Goal: Task Accomplishment & Management: Manage account settings

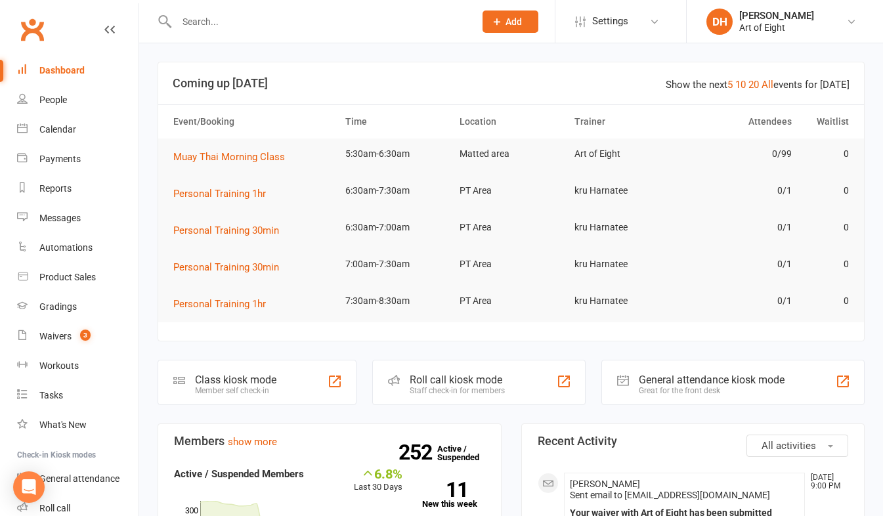
click at [249, 27] on input "text" at bounding box center [319, 21] width 293 height 18
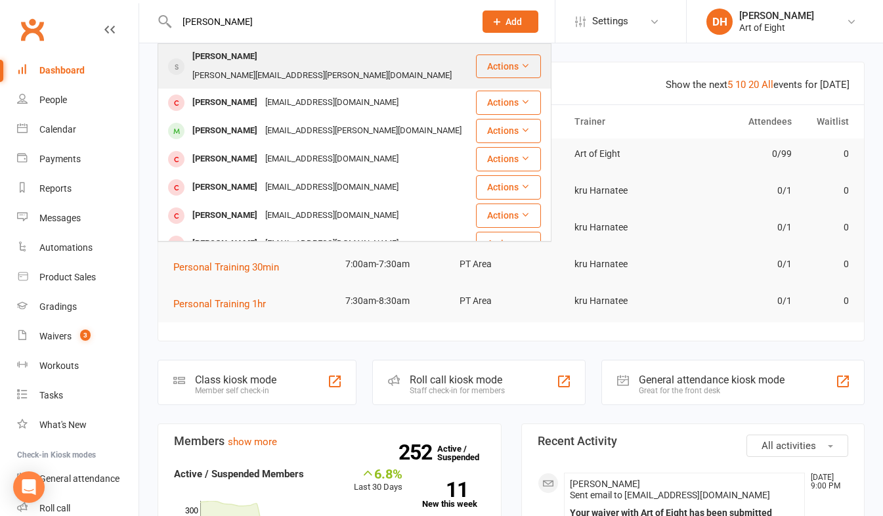
type input "[PERSON_NAME]"
click at [226, 57] on div "[PERSON_NAME]" at bounding box center [224, 56] width 73 height 19
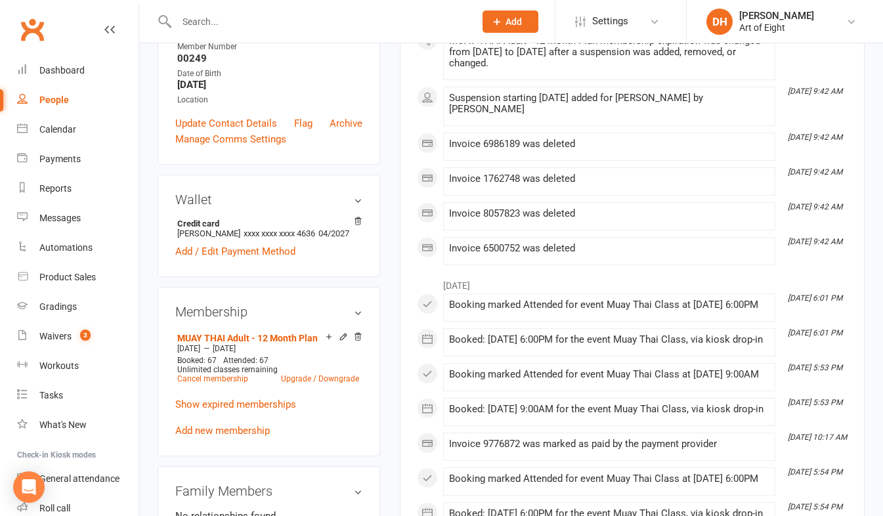
scroll to position [328, 0]
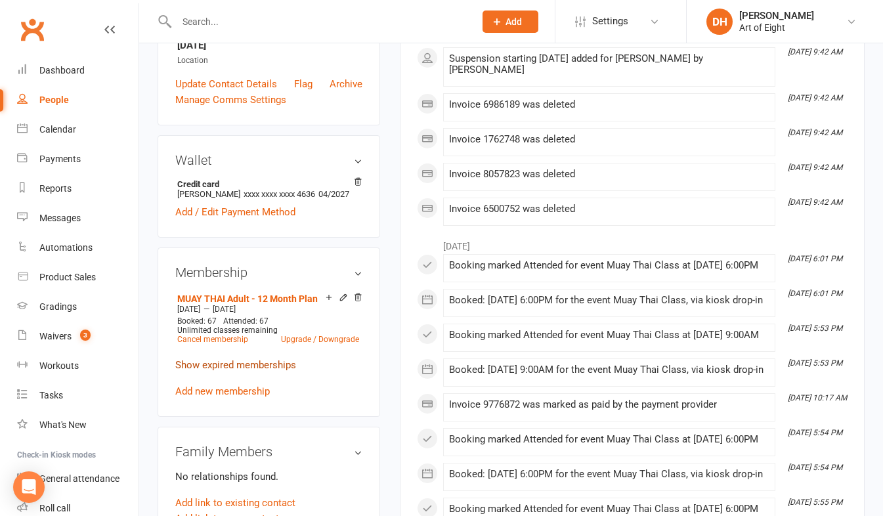
click at [226, 371] on link "Show expired memberships" at bounding box center [235, 365] width 121 height 12
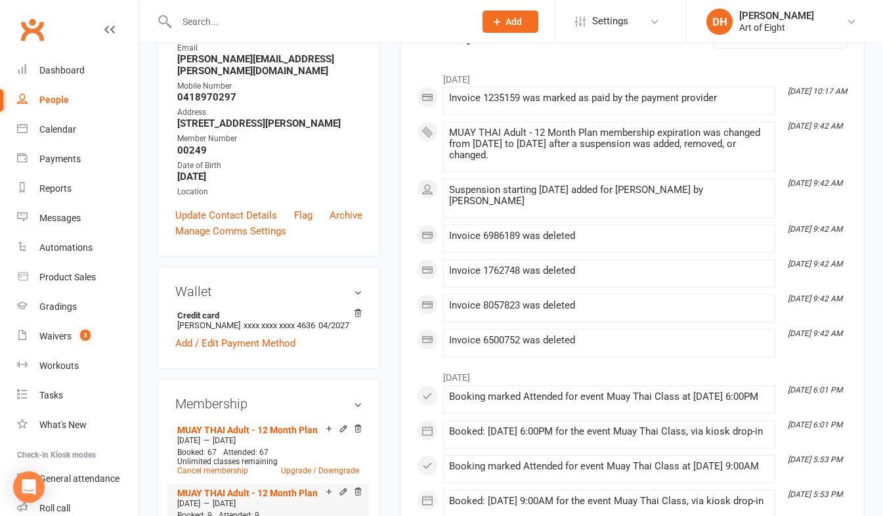
scroll to position [0, 0]
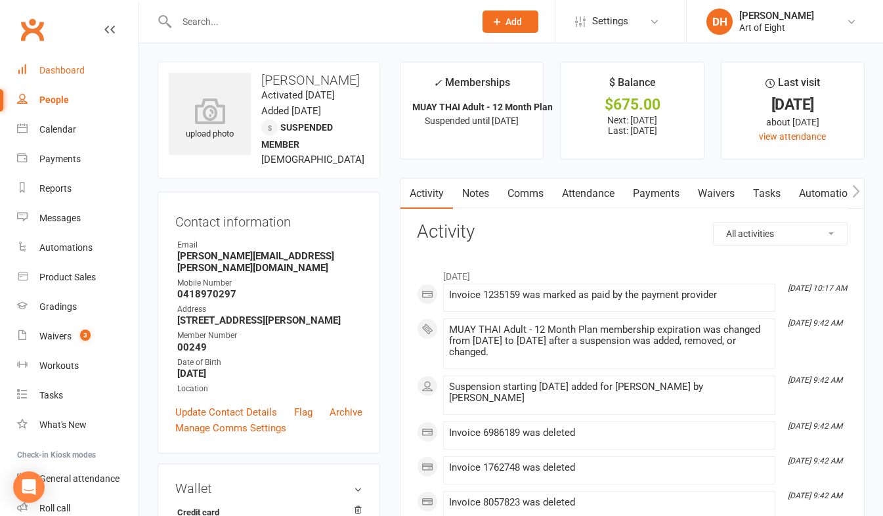
click at [47, 68] on div "Dashboard" at bounding box center [61, 70] width 45 height 11
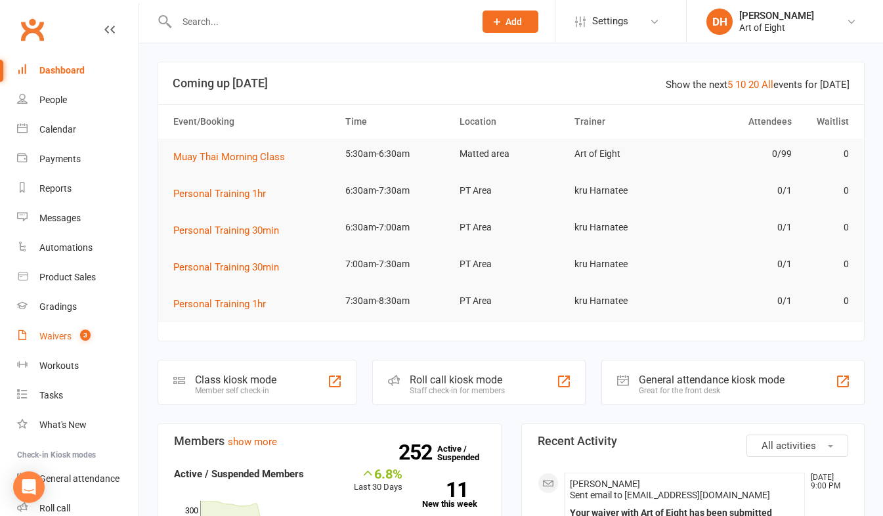
click at [64, 331] on div "Waivers" at bounding box center [55, 336] width 32 height 11
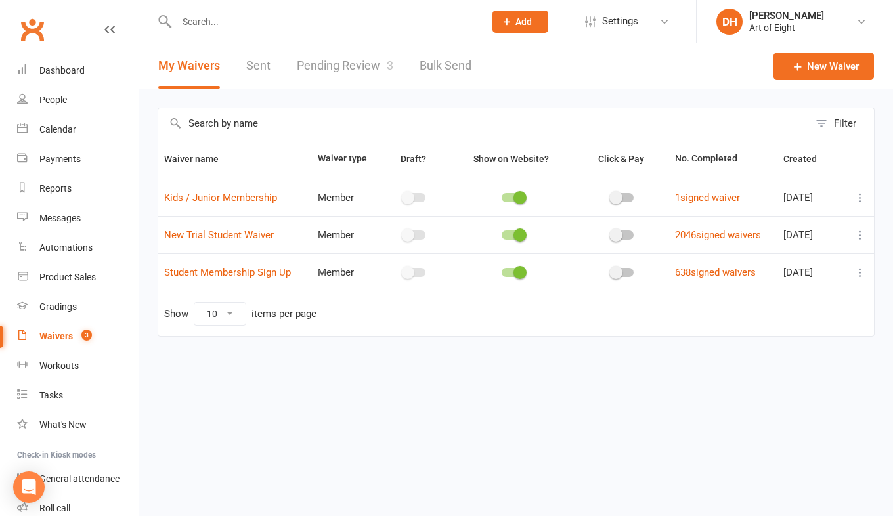
click at [335, 62] on link "Pending Review 3" at bounding box center [345, 65] width 96 height 45
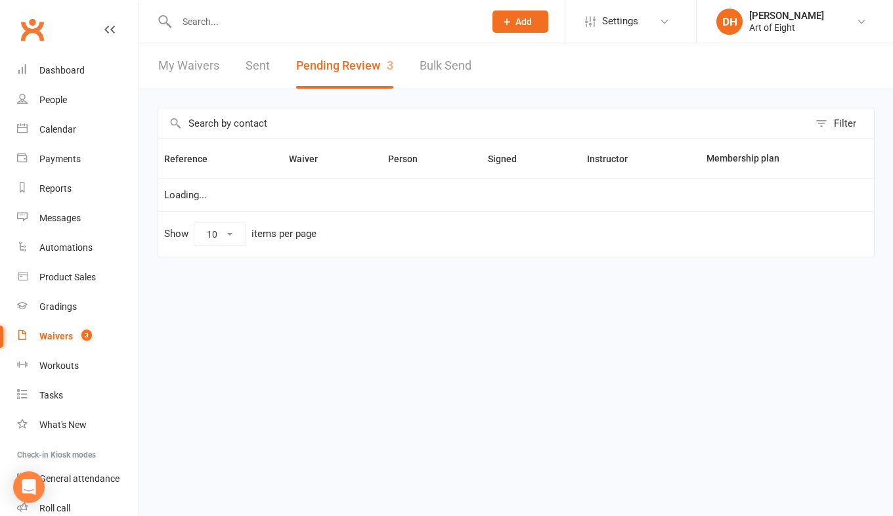
select select "50"
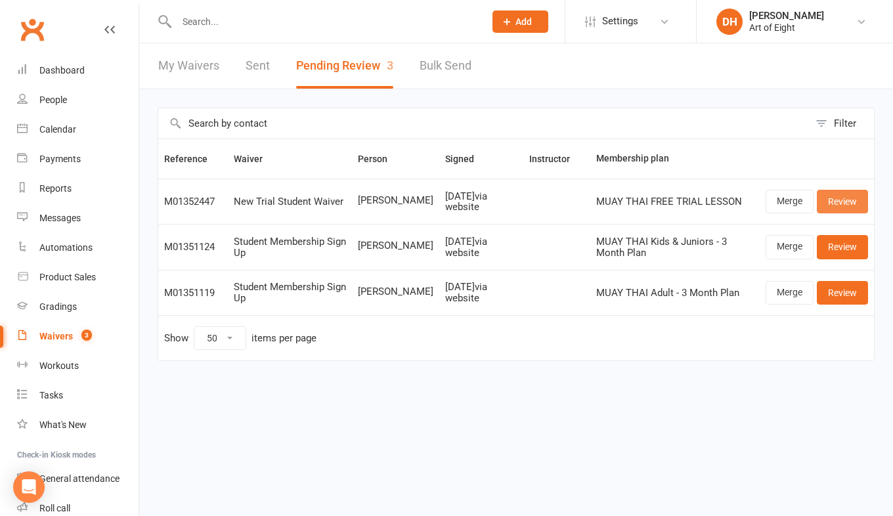
click at [837, 202] on link "Review" at bounding box center [842, 202] width 51 height 24
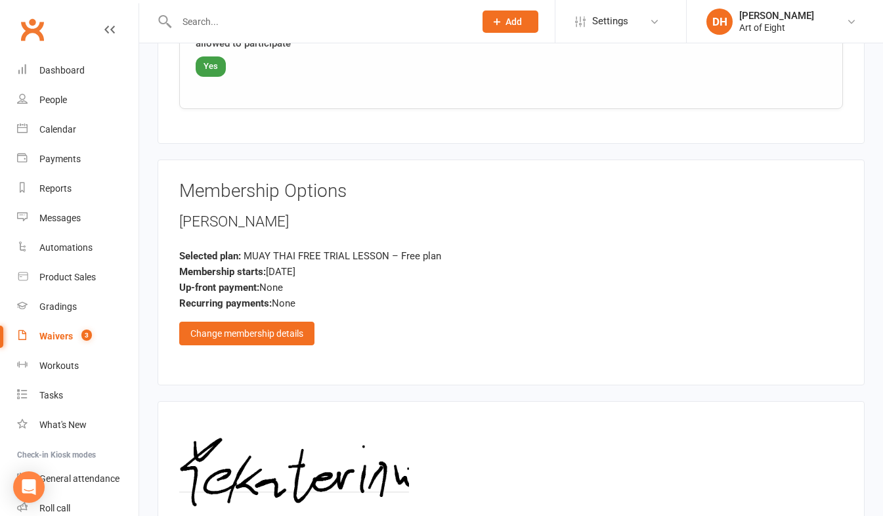
scroll to position [2180, 0]
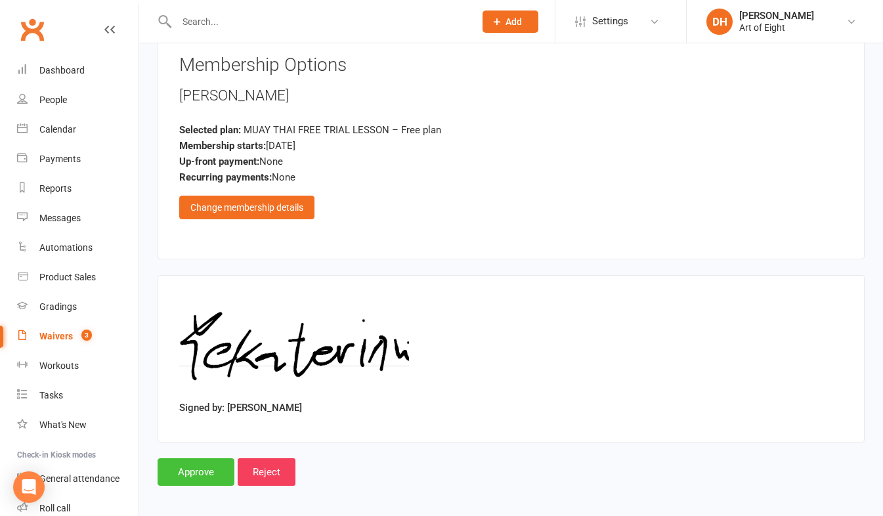
click at [200, 463] on input "Approve" at bounding box center [196, 472] width 77 height 28
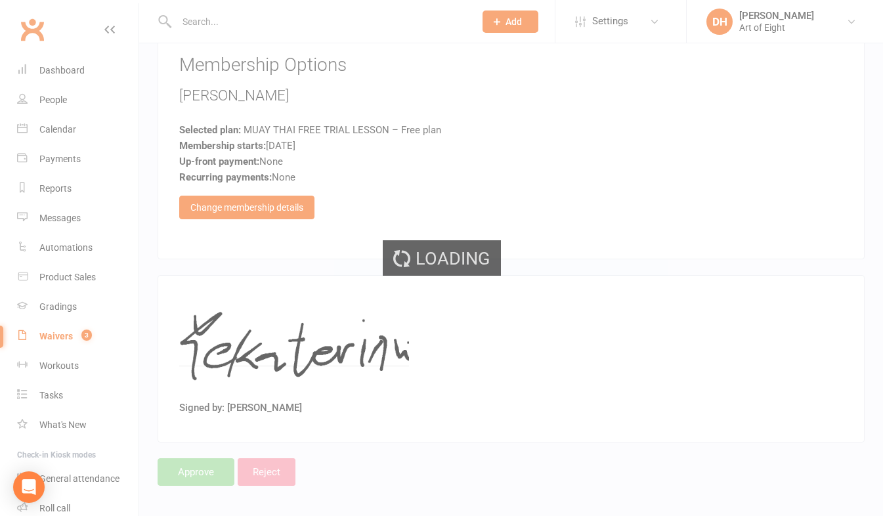
select select "50"
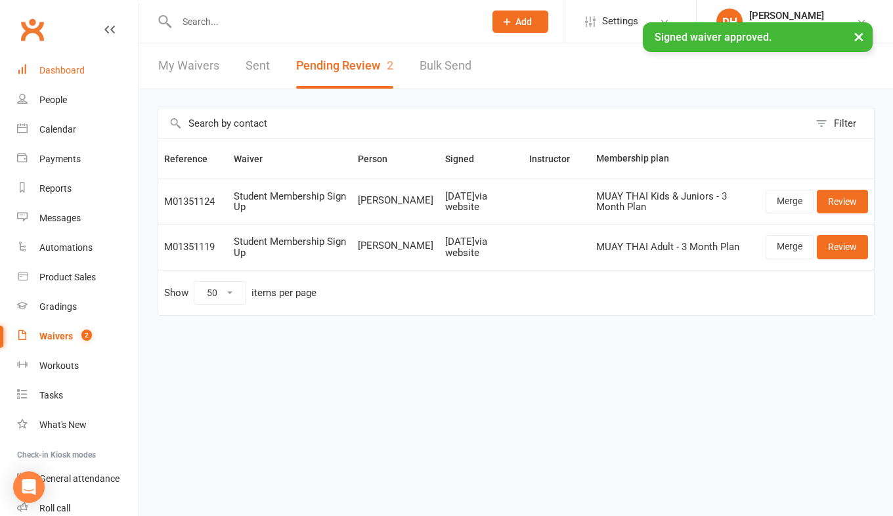
click at [54, 70] on div "Dashboard" at bounding box center [61, 70] width 45 height 11
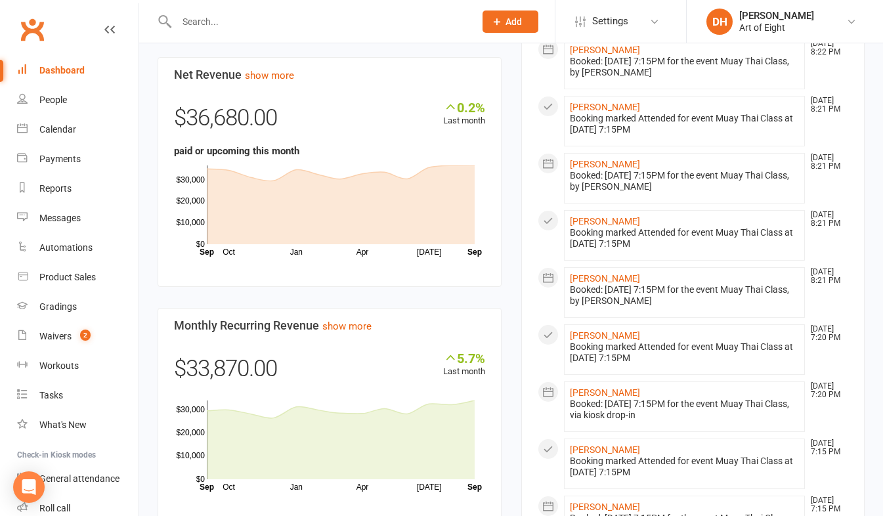
scroll to position [788, 0]
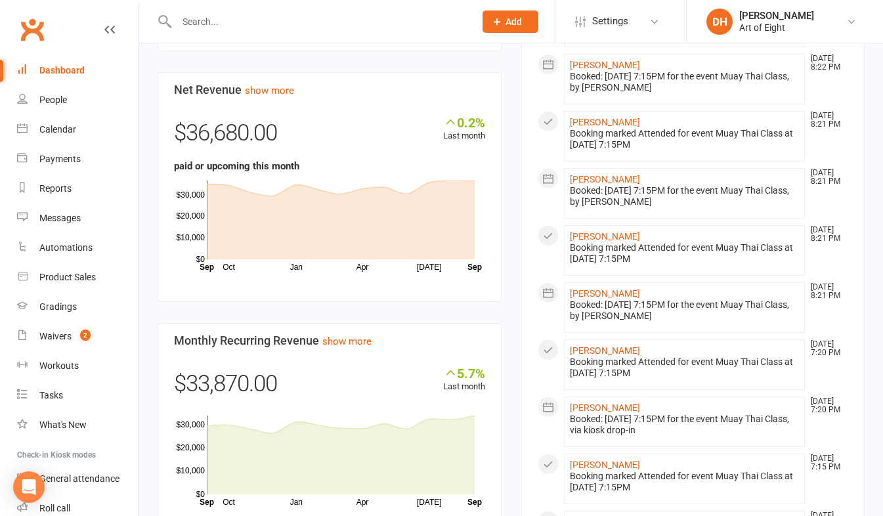
click at [243, 22] on input "text" at bounding box center [319, 21] width 293 height 18
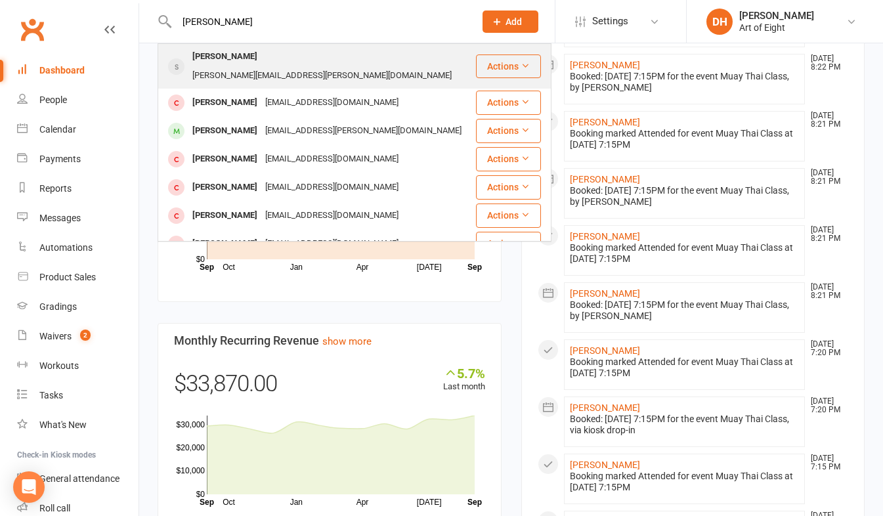
type input "[PERSON_NAME]"
click at [236, 53] on div "[PERSON_NAME]" at bounding box center [224, 56] width 73 height 19
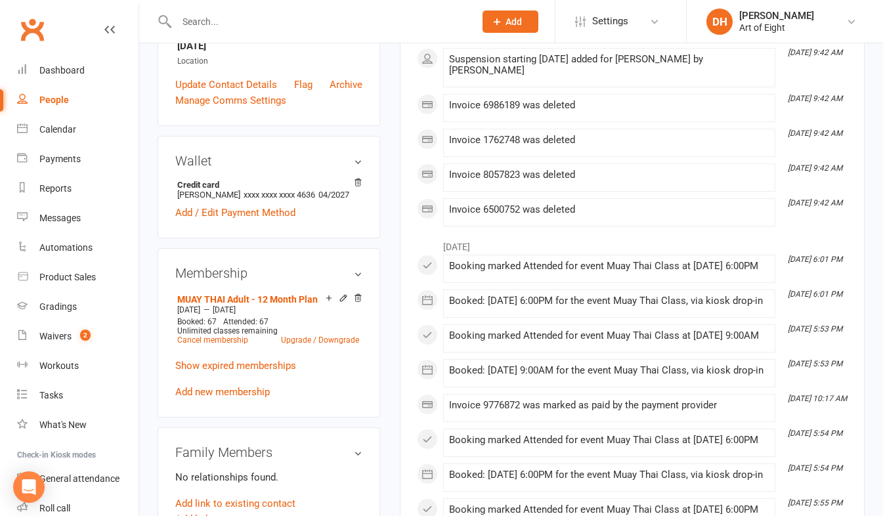
scroll to position [328, 0]
click at [221, 344] on link "Cancel membership" at bounding box center [212, 339] width 71 height 9
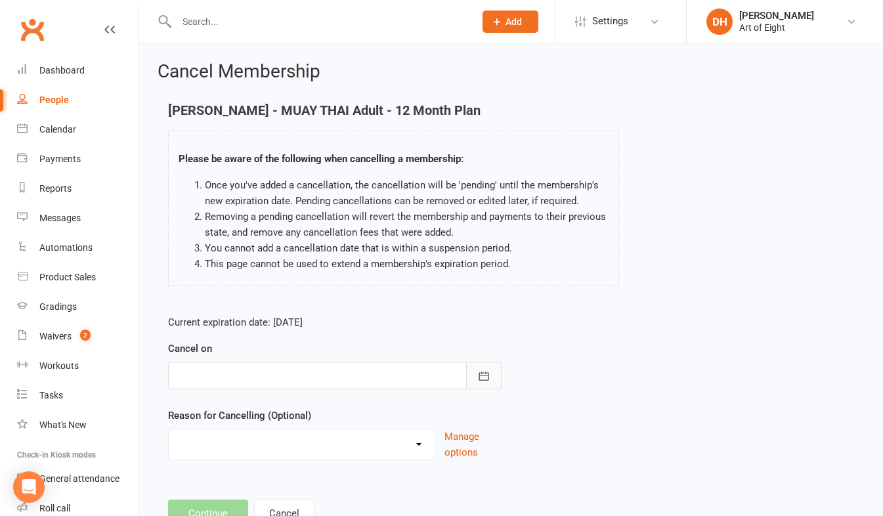
click at [475, 377] on button "button" at bounding box center [483, 376] width 35 height 28
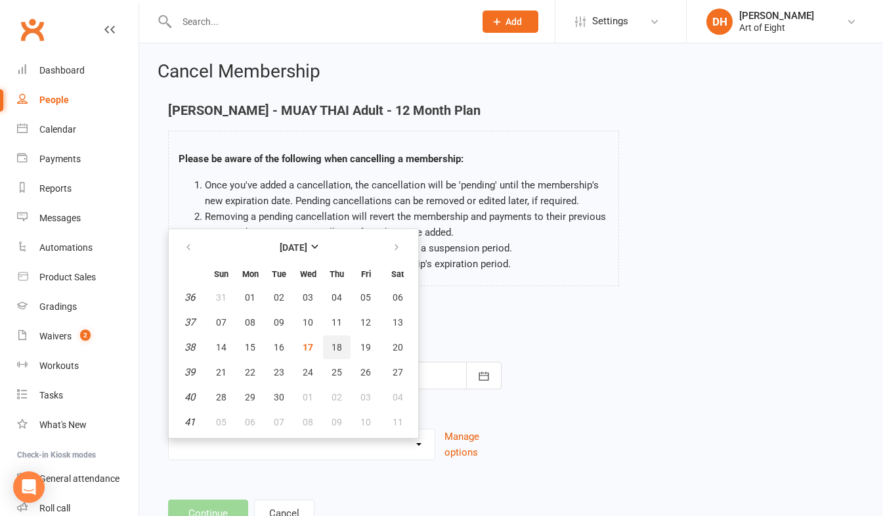
click at [336, 347] on span "18" at bounding box center [336, 347] width 11 height 11
type input "[DATE]"
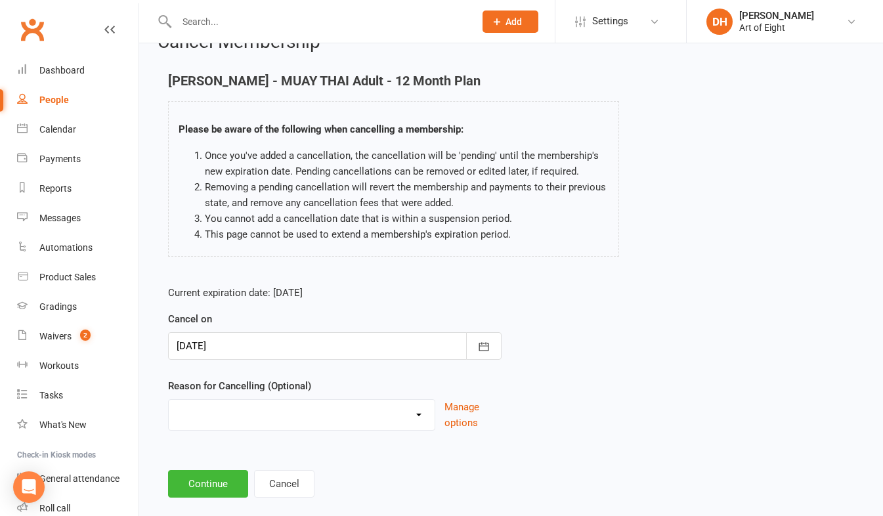
scroll to position [51, 0]
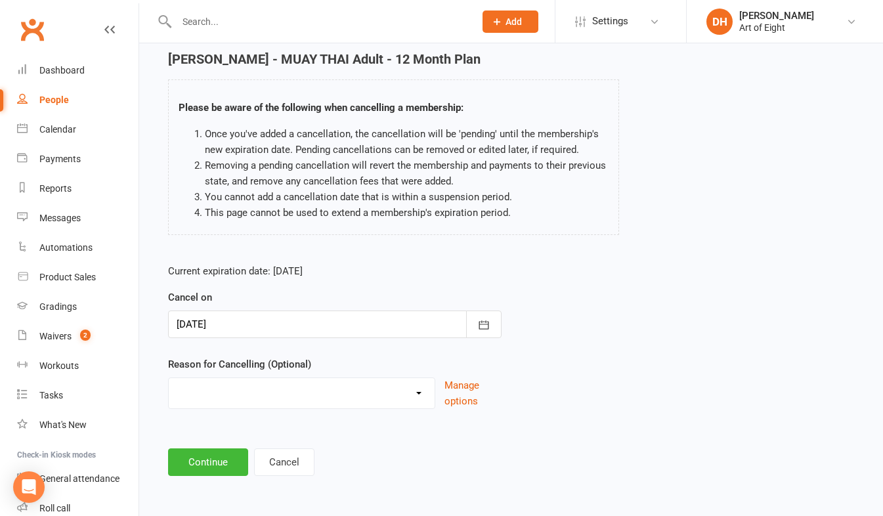
click at [412, 387] on select "Holiday Injury Other reason" at bounding box center [302, 391] width 266 height 26
select select "1"
click at [169, 378] on select "Holiday Injury Other reason" at bounding box center [302, 391] width 266 height 26
click at [221, 461] on button "Continue" at bounding box center [208, 462] width 80 height 28
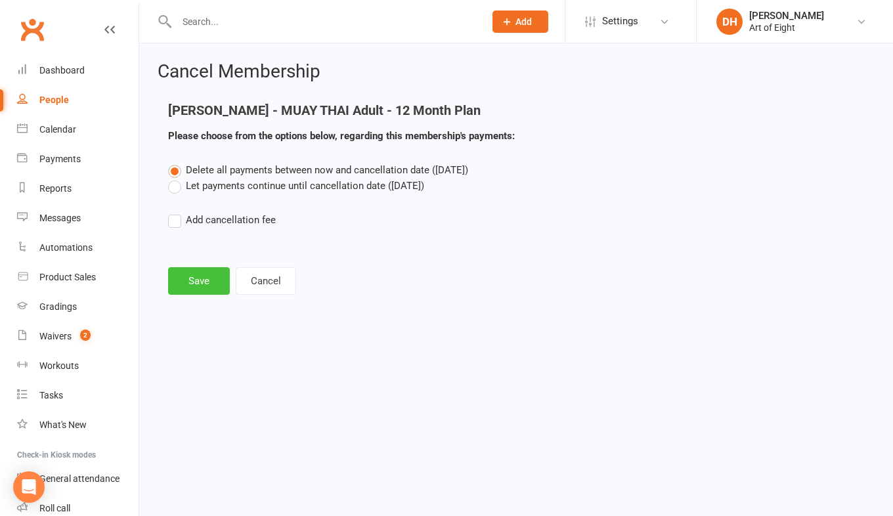
click at [208, 283] on button "Save" at bounding box center [199, 281] width 62 height 28
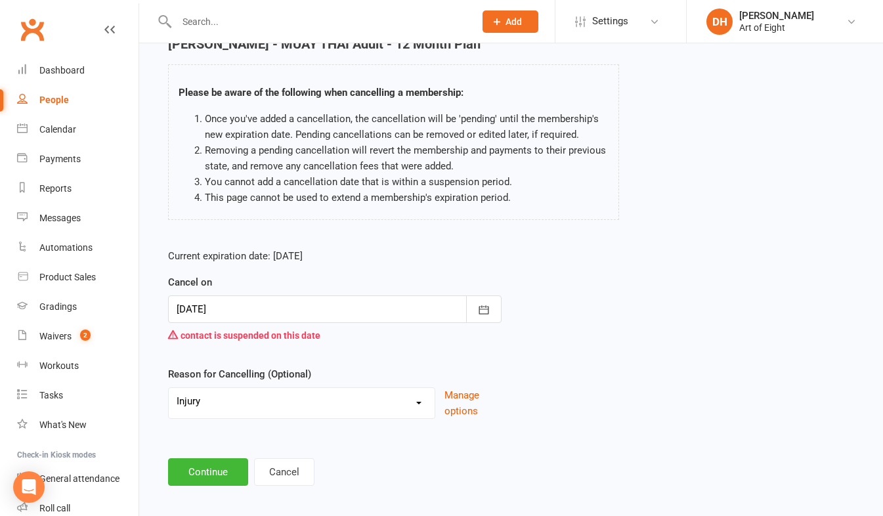
scroll to position [76, 0]
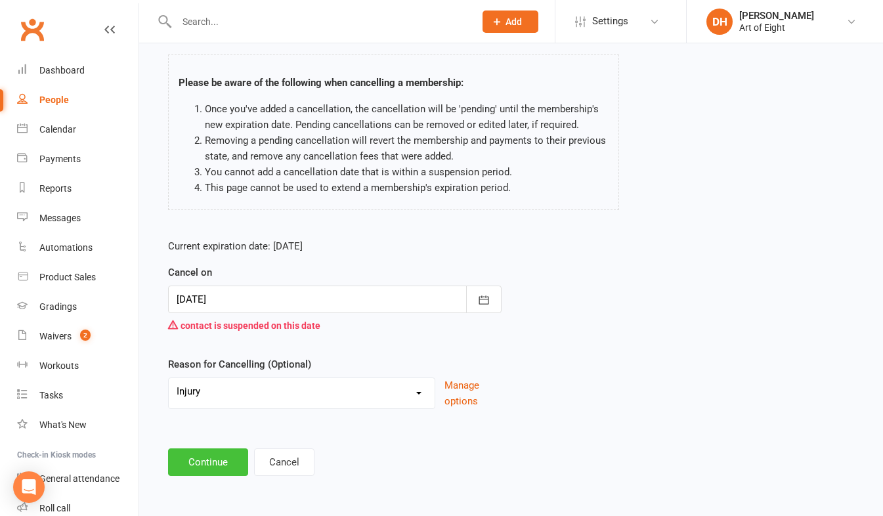
click at [223, 454] on button "Continue" at bounding box center [208, 462] width 80 height 28
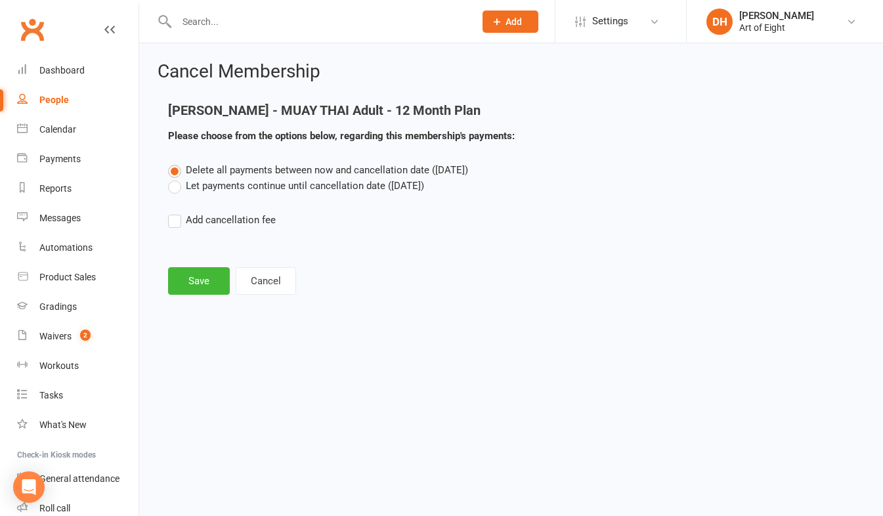
scroll to position [0, 0]
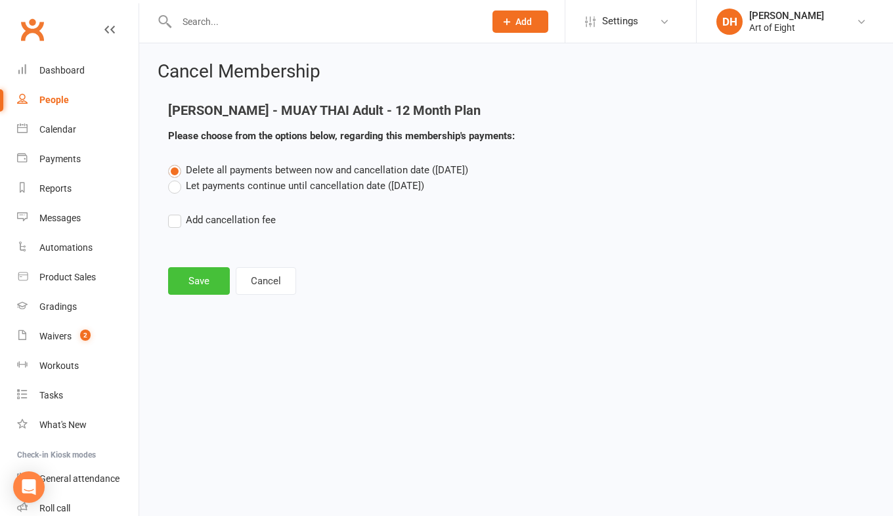
click at [197, 276] on button "Save" at bounding box center [199, 281] width 62 height 28
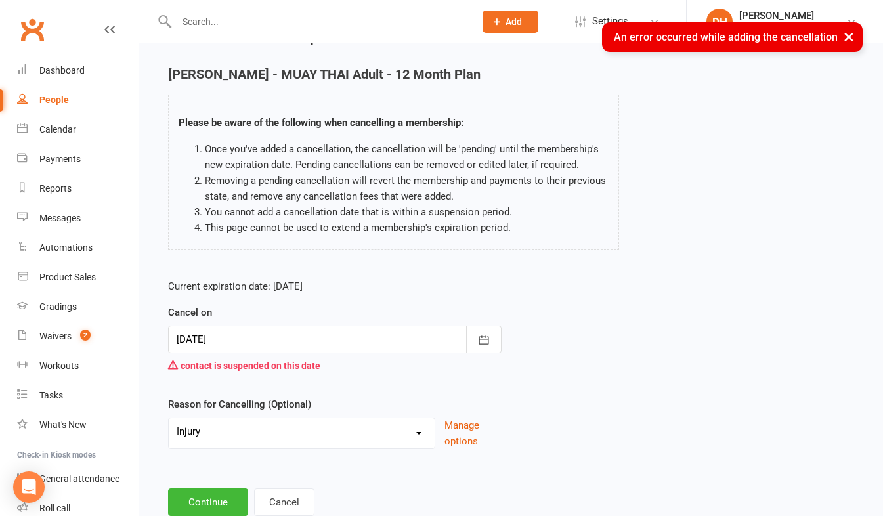
scroll to position [76, 0]
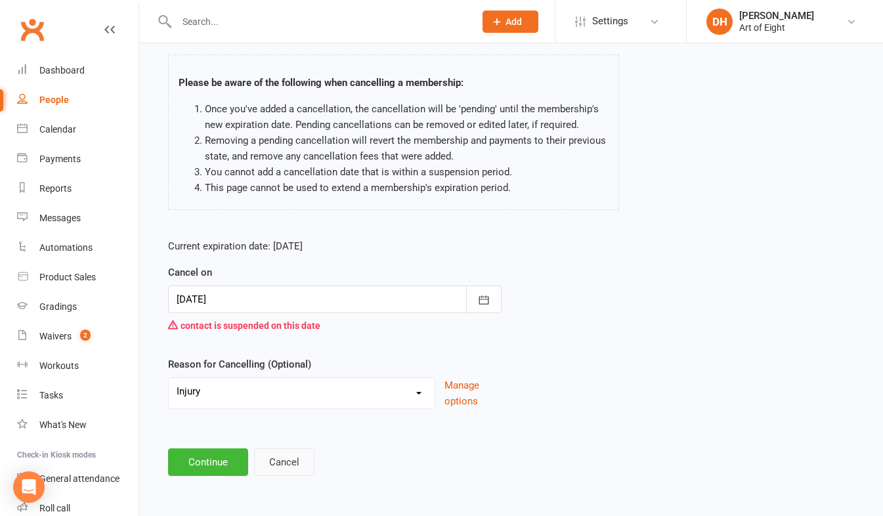
click at [286, 461] on button "Cancel" at bounding box center [284, 462] width 60 height 28
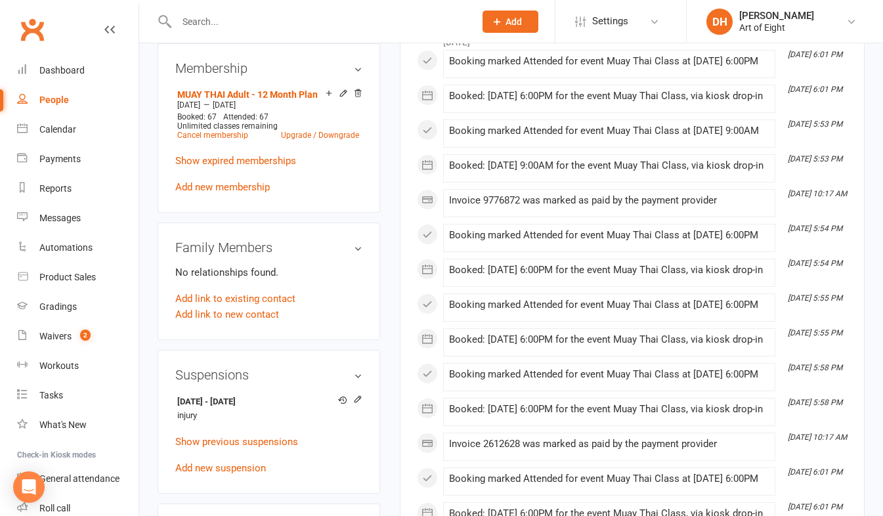
scroll to position [656, 0]
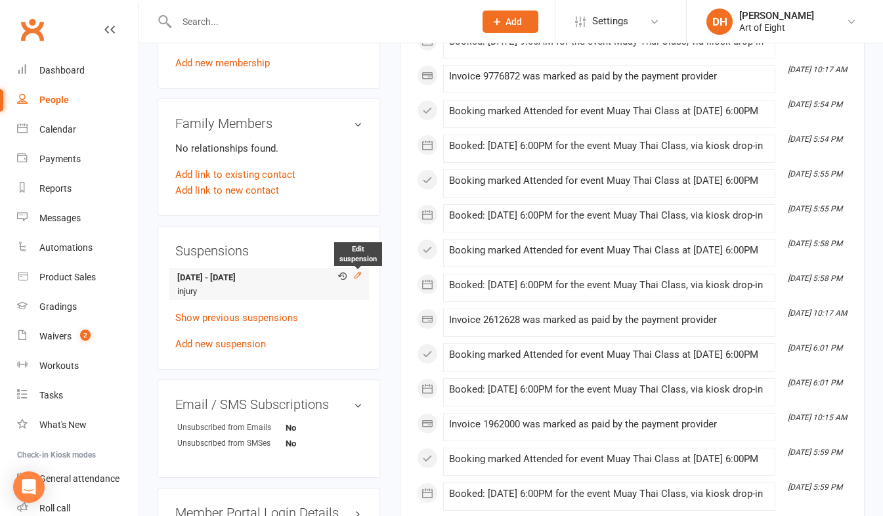
click at [353, 280] on icon at bounding box center [357, 274] width 9 height 9
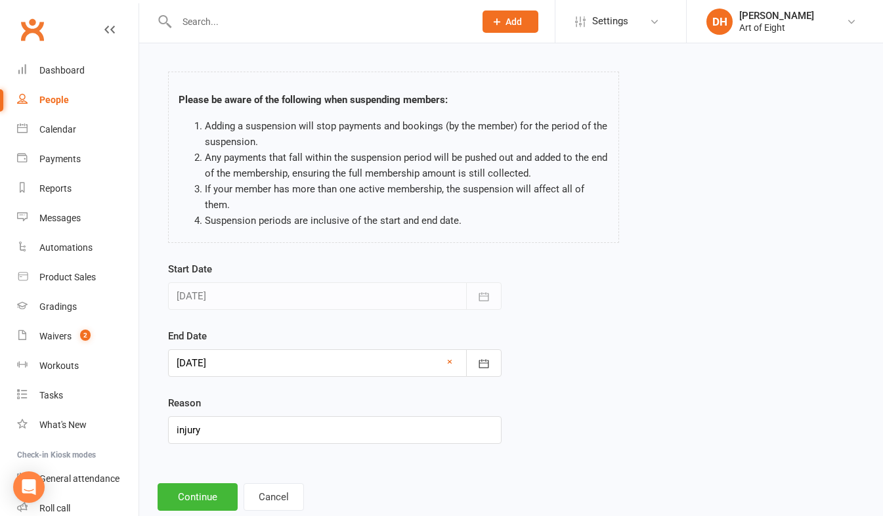
scroll to position [77, 0]
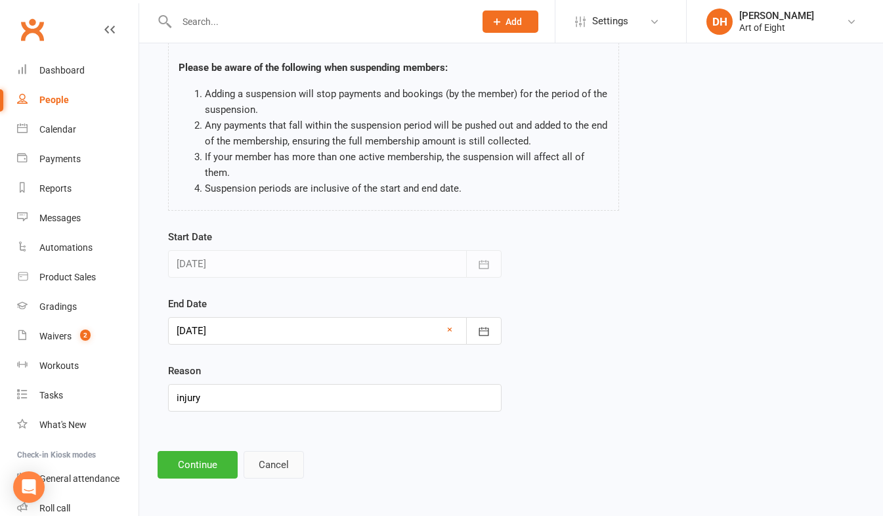
click at [283, 467] on button "Cancel" at bounding box center [274, 465] width 60 height 28
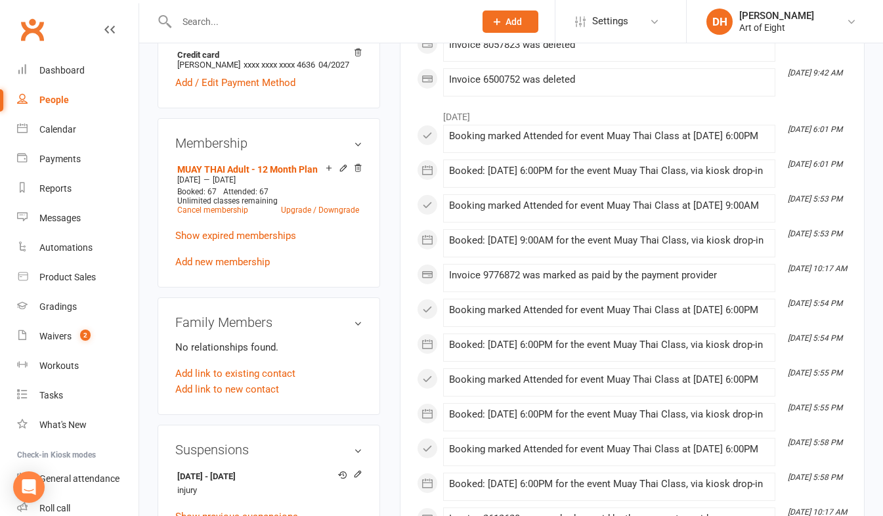
scroll to position [460, 0]
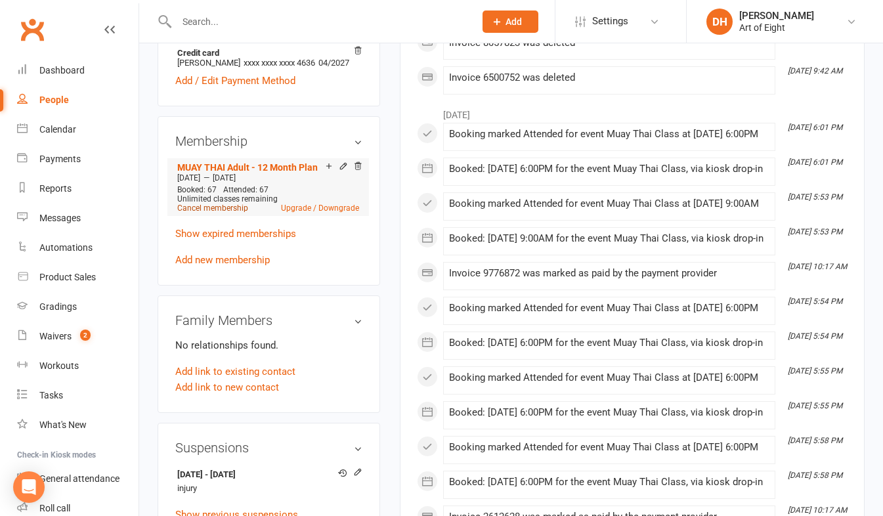
click at [232, 213] on link "Cancel membership" at bounding box center [212, 207] width 71 height 9
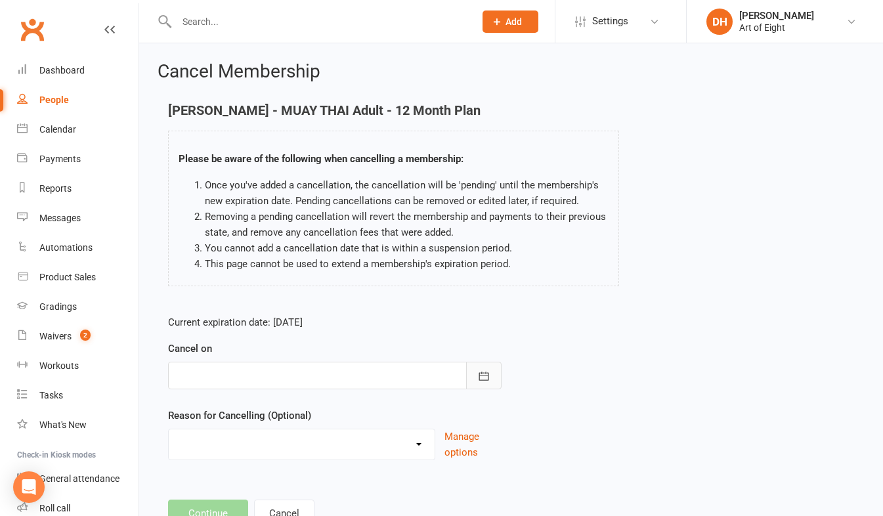
click at [479, 368] on button "button" at bounding box center [483, 376] width 35 height 28
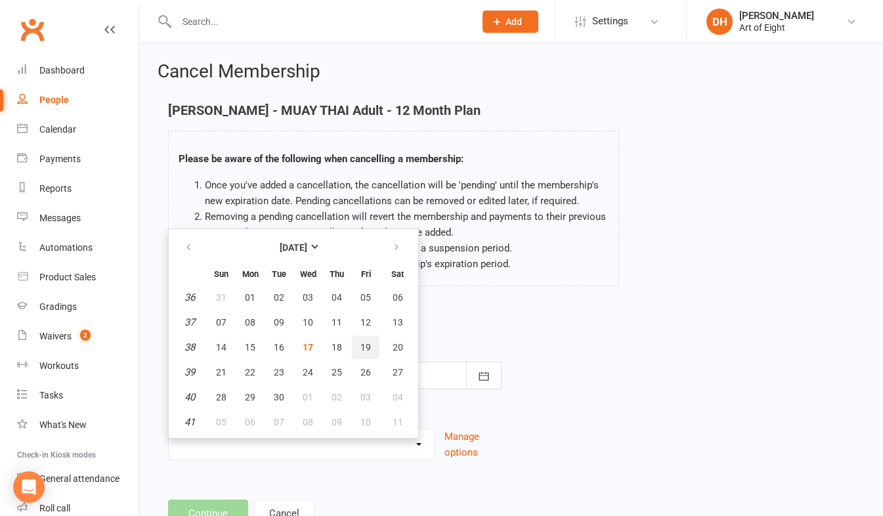
click at [364, 346] on span "19" at bounding box center [365, 347] width 11 height 11
type input "[DATE]"
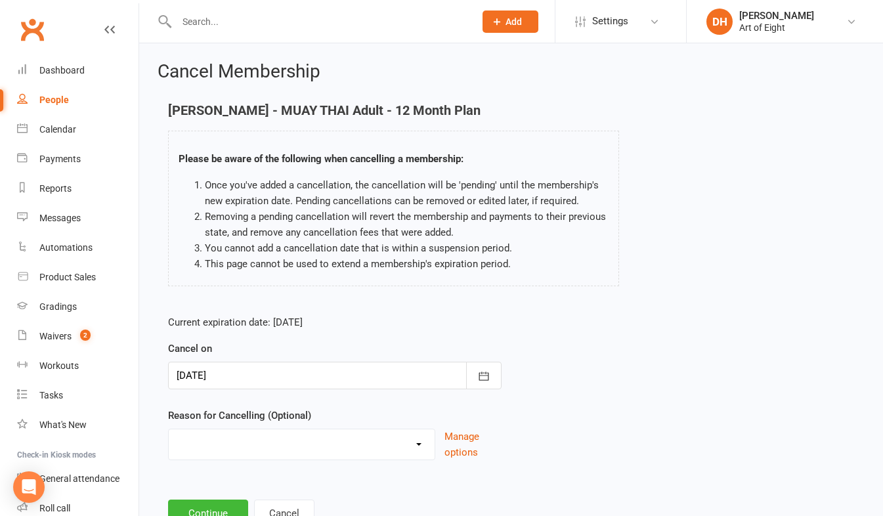
scroll to position [51, 0]
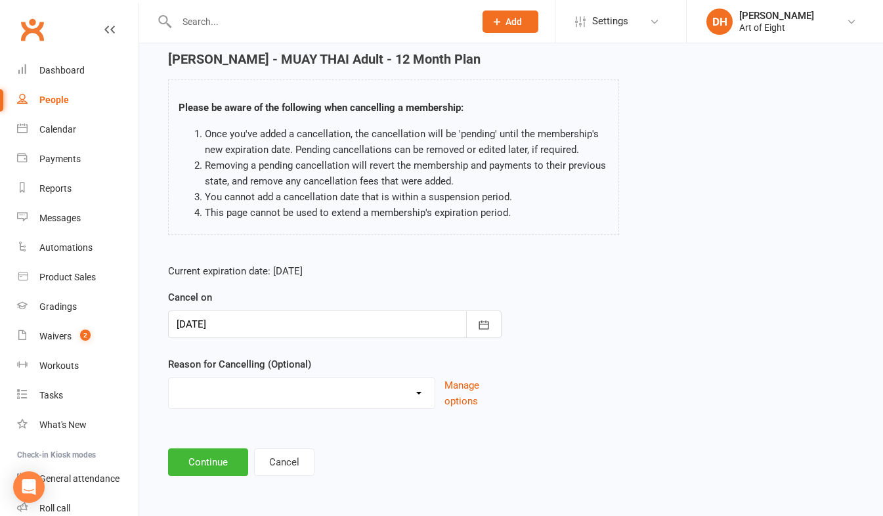
click at [417, 395] on select "Holiday Injury Other reason" at bounding box center [302, 391] width 266 height 26
select select "1"
click at [169, 378] on select "Holiday Injury Other reason" at bounding box center [302, 391] width 266 height 26
click at [224, 458] on button "Continue" at bounding box center [208, 462] width 80 height 28
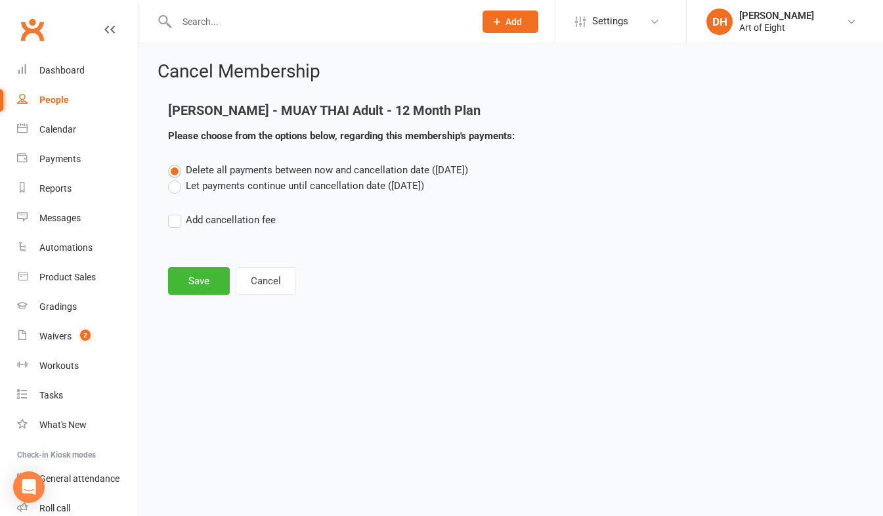
scroll to position [0, 0]
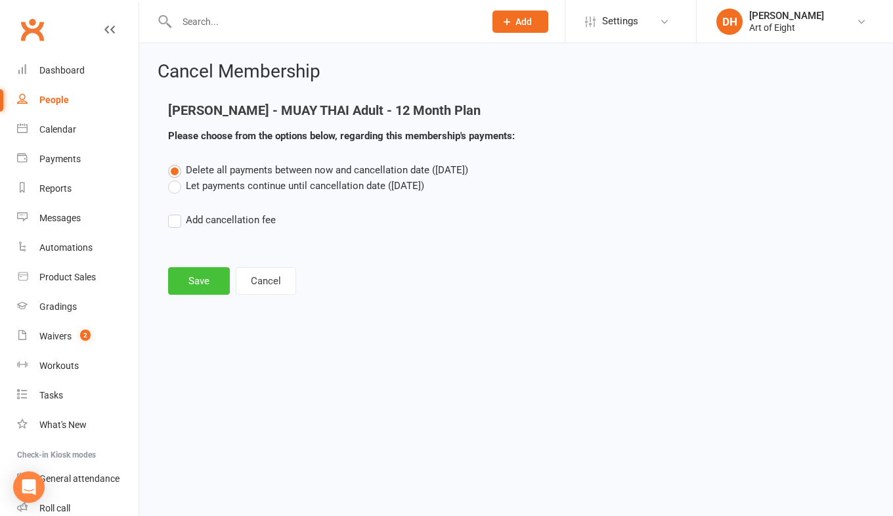
click at [199, 280] on button "Save" at bounding box center [199, 281] width 62 height 28
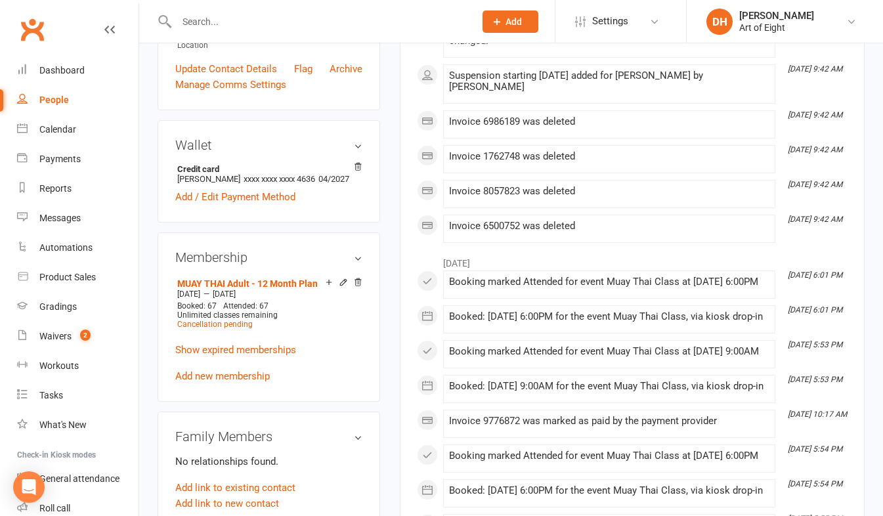
scroll to position [394, 0]
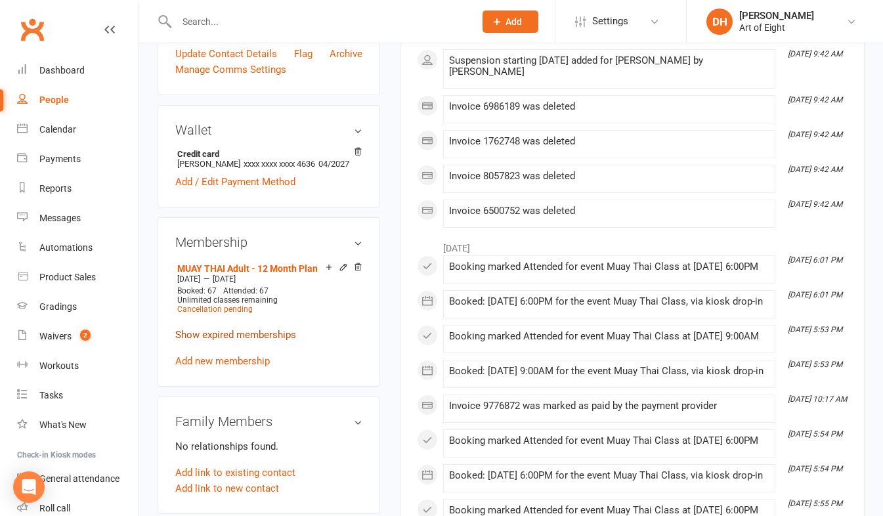
click at [222, 341] on link "Show expired memberships" at bounding box center [235, 335] width 121 height 12
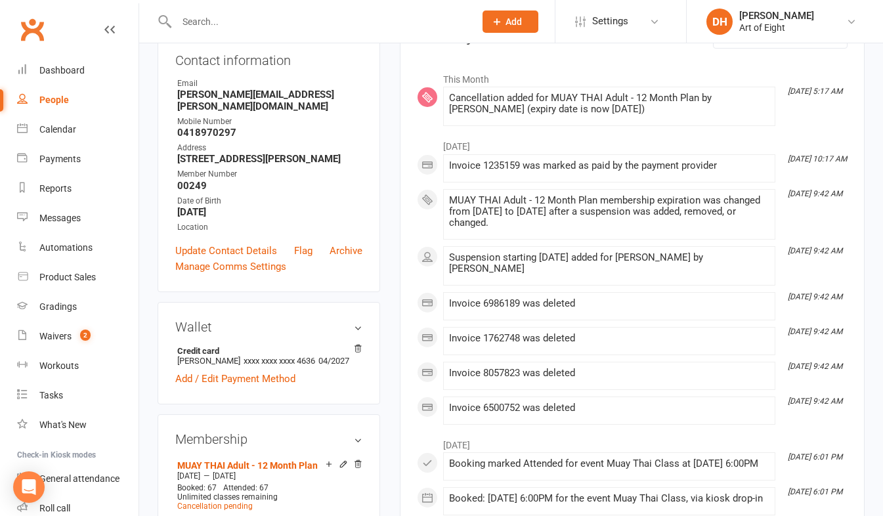
scroll to position [0, 0]
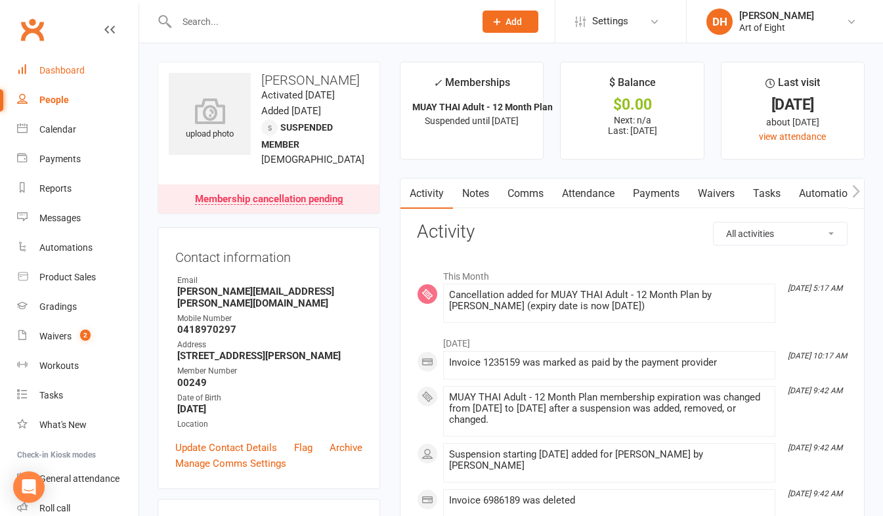
click at [66, 74] on div "Dashboard" at bounding box center [61, 70] width 45 height 11
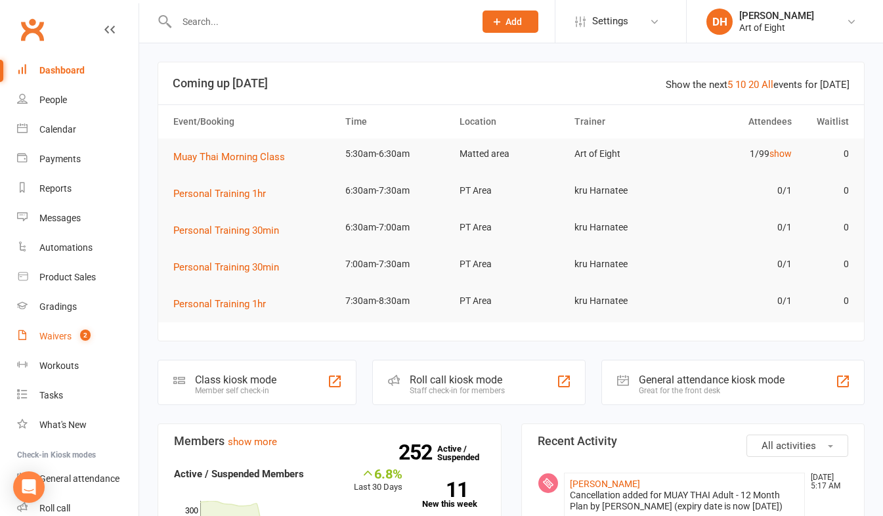
click at [51, 336] on div "Waivers" at bounding box center [55, 336] width 32 height 11
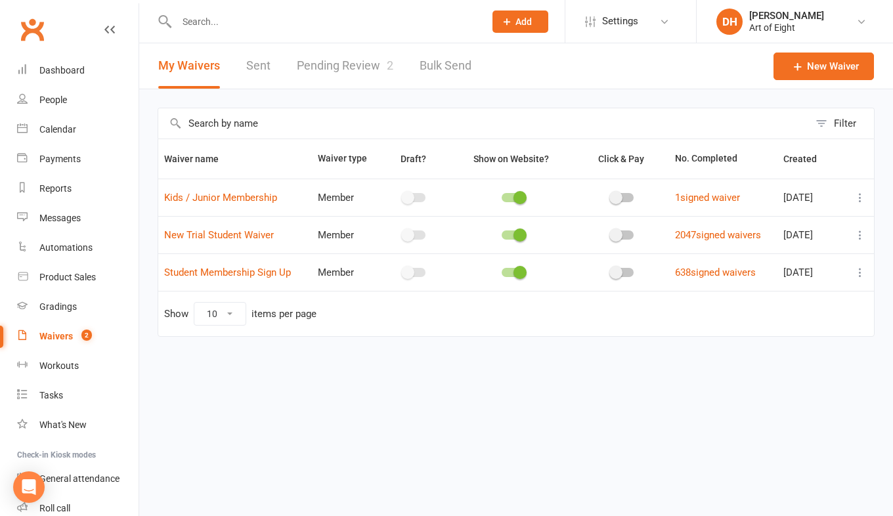
click at [349, 73] on link "Pending Review 2" at bounding box center [345, 65] width 96 height 45
select select "50"
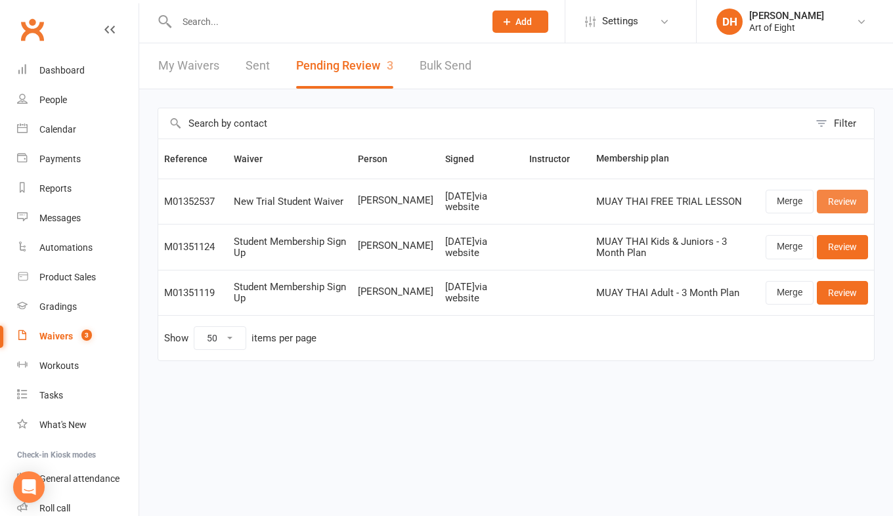
click at [826, 203] on link "Review" at bounding box center [842, 202] width 51 height 24
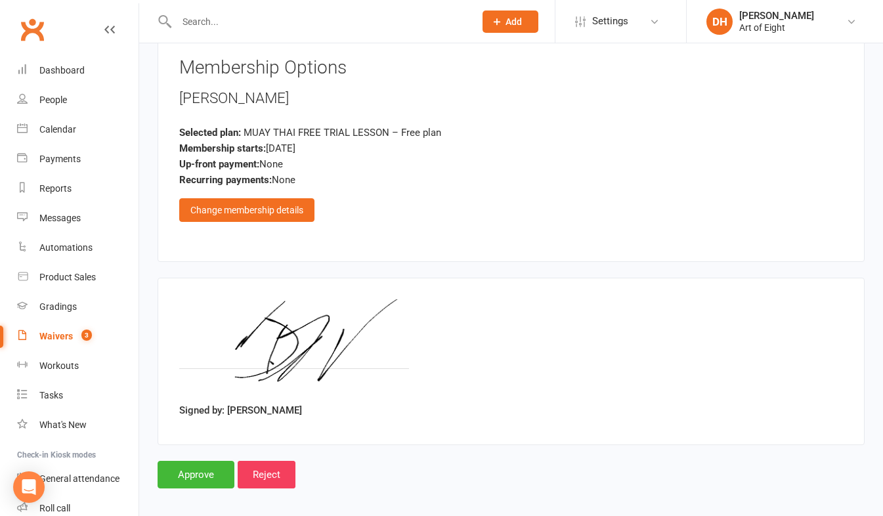
scroll to position [2180, 0]
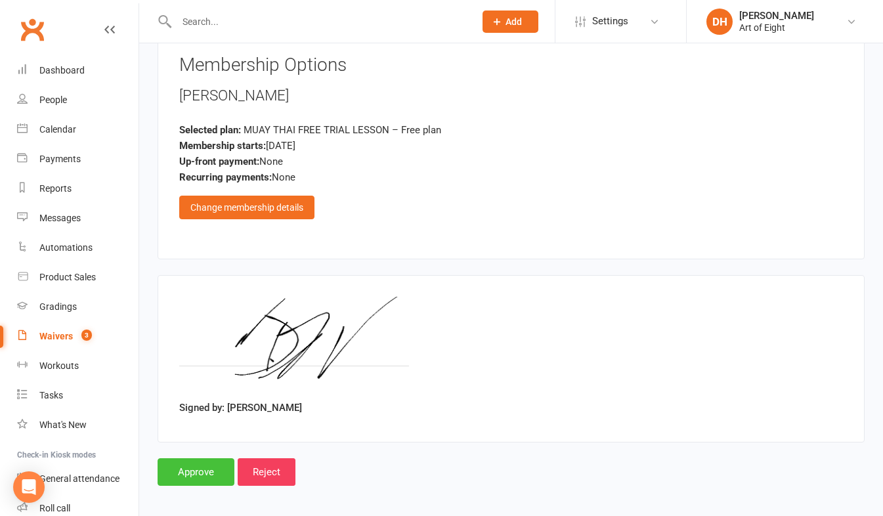
click at [200, 460] on input "Approve" at bounding box center [196, 472] width 77 height 28
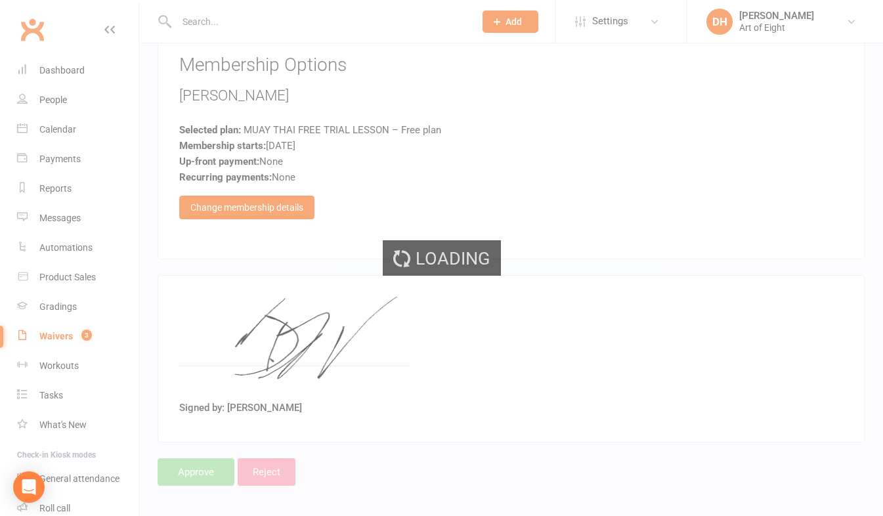
select select "50"
